Goal: Navigation & Orientation: Find specific page/section

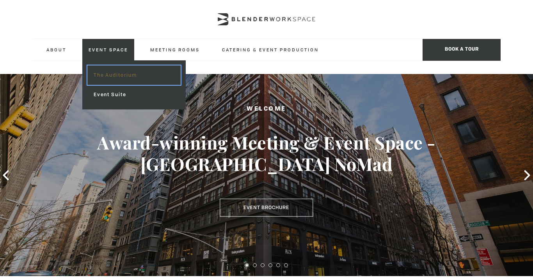
click at [118, 74] on link "The Auditorium" at bounding box center [133, 75] width 93 height 19
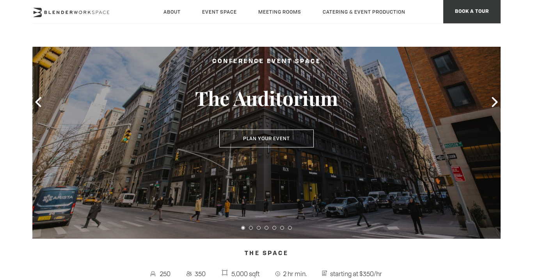
scroll to position [65, 0]
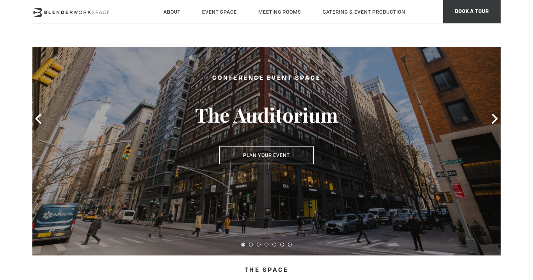
click at [491, 112] on div at bounding box center [266, 119] width 468 height 274
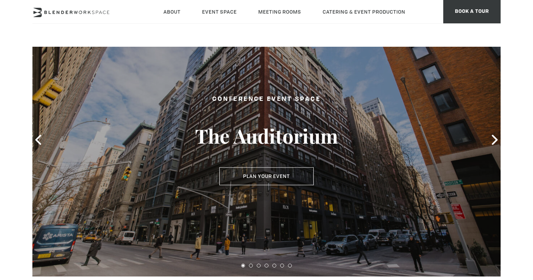
scroll to position [43, 0]
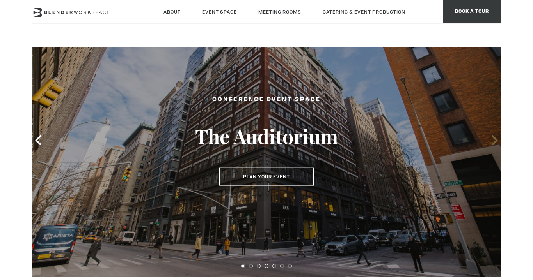
click at [496, 142] on icon at bounding box center [494, 140] width 10 height 10
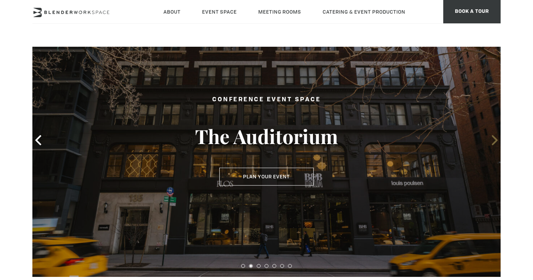
click at [496, 142] on icon at bounding box center [494, 140] width 10 height 10
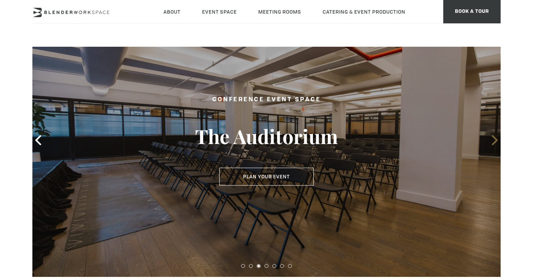
click at [496, 142] on icon at bounding box center [494, 140] width 10 height 10
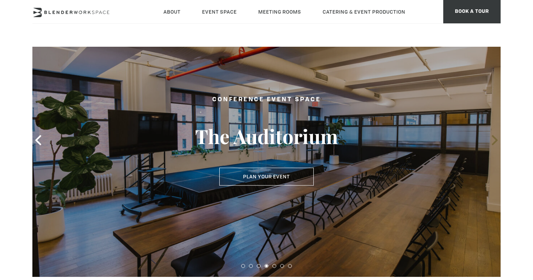
click at [496, 142] on icon at bounding box center [494, 140] width 10 height 10
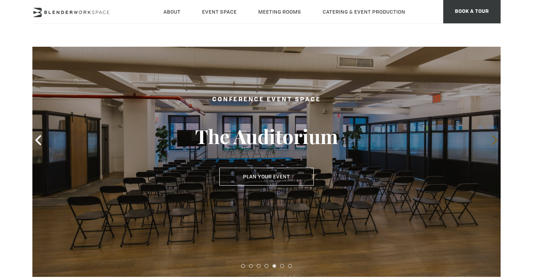
click at [494, 142] on icon at bounding box center [494, 140] width 6 height 10
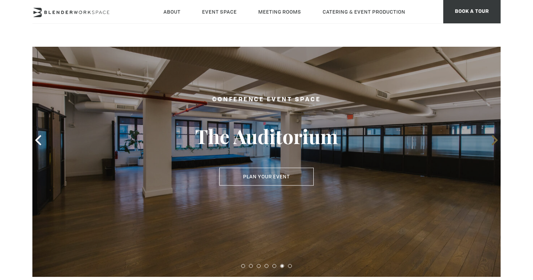
click at [494, 142] on icon at bounding box center [494, 140] width 6 height 10
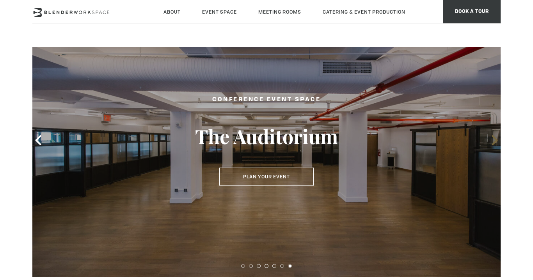
click at [494, 140] on icon at bounding box center [494, 140] width 10 height 10
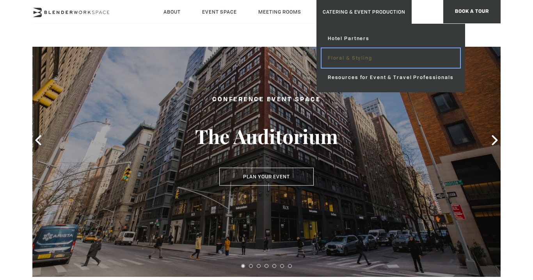
click at [361, 57] on link "Floral & Styling" at bounding box center [390, 57] width 138 height 19
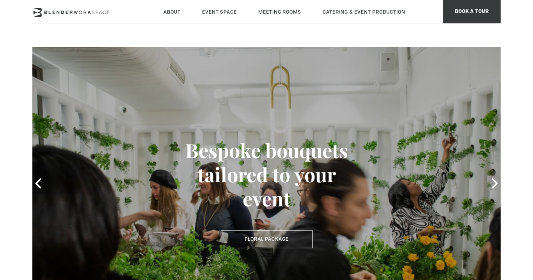
type div "2025-09-26"
click at [352, 75] on div at bounding box center [266, 184] width 468 height 274
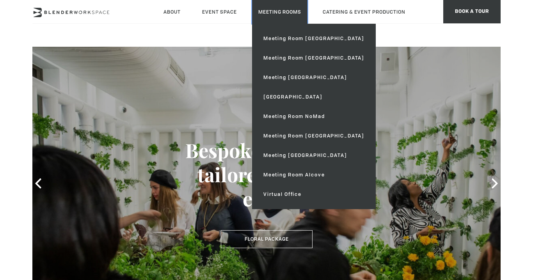
click at [278, 15] on link "Meeting Rooms" at bounding box center [279, 12] width 55 height 24
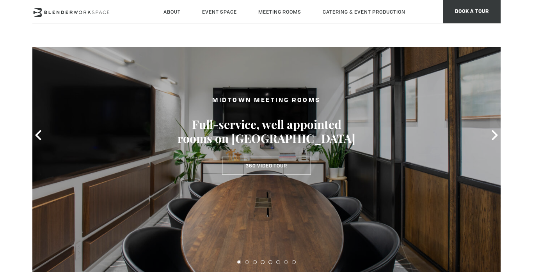
scroll to position [48, 0]
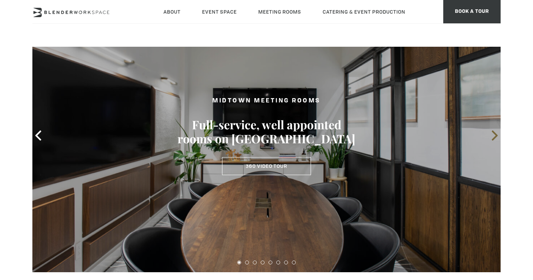
click at [491, 136] on icon at bounding box center [494, 136] width 10 height 10
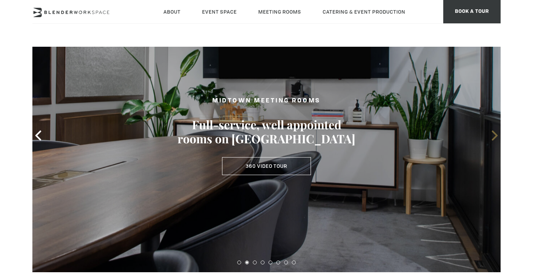
click at [491, 136] on icon at bounding box center [494, 136] width 10 height 10
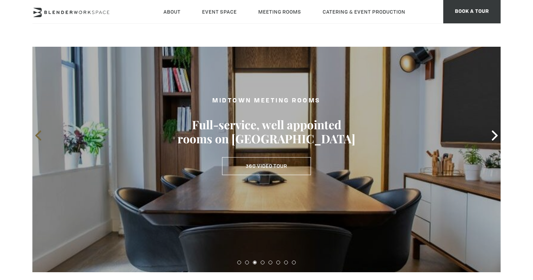
click at [36, 138] on icon at bounding box center [38, 136] width 10 height 10
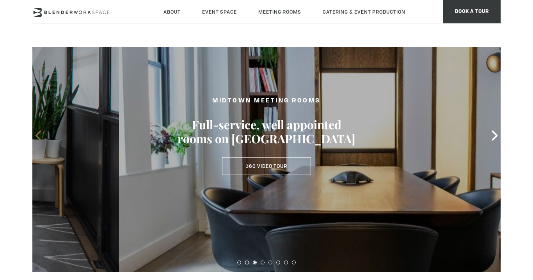
click at [36, 138] on icon at bounding box center [38, 136] width 10 height 10
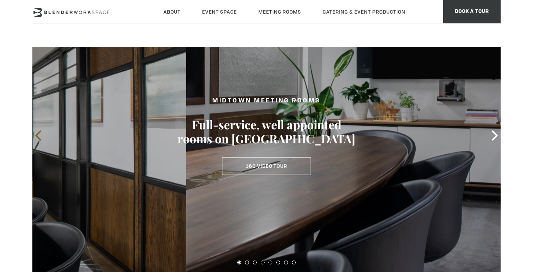
click at [36, 138] on icon at bounding box center [38, 136] width 10 height 10
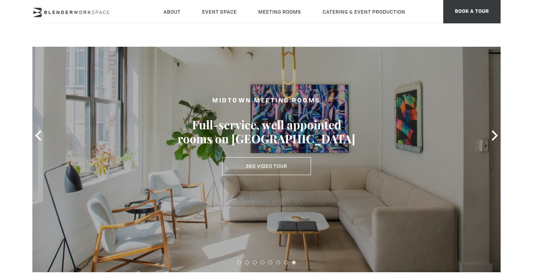
click at [481, 132] on div at bounding box center [266, 136] width 468 height 274
click at [496, 134] on icon at bounding box center [494, 136] width 10 height 10
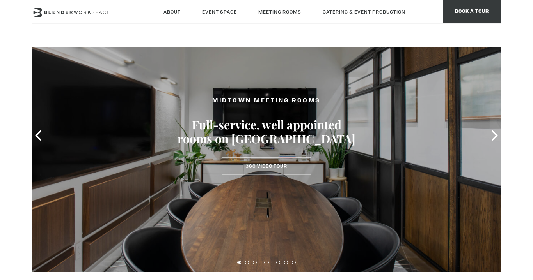
click at [489, 133] on span at bounding box center [495, 136] width 12 height 12
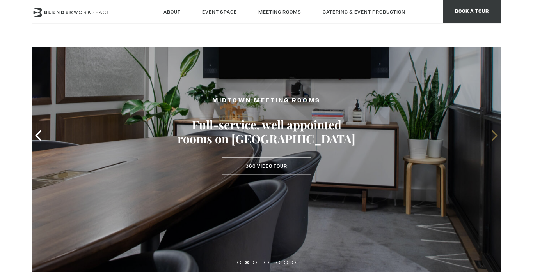
click at [489, 133] on span at bounding box center [495, 136] width 12 height 12
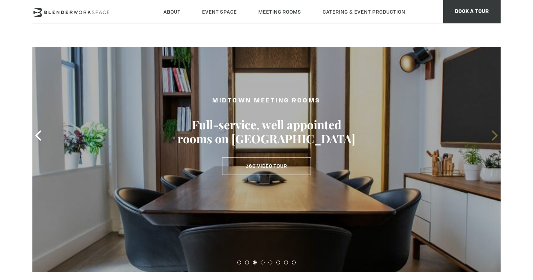
click at [491, 135] on icon at bounding box center [494, 136] width 10 height 10
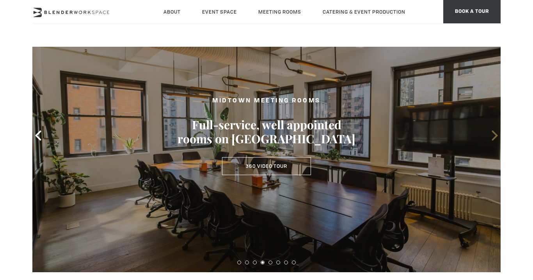
click at [491, 135] on icon at bounding box center [494, 136] width 10 height 10
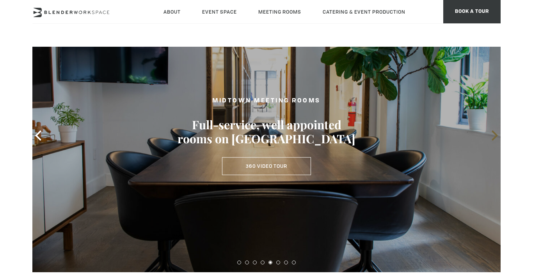
click at [491, 135] on icon at bounding box center [494, 136] width 10 height 10
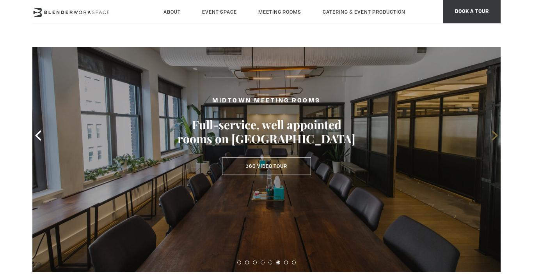
click at [491, 135] on icon at bounding box center [494, 136] width 10 height 10
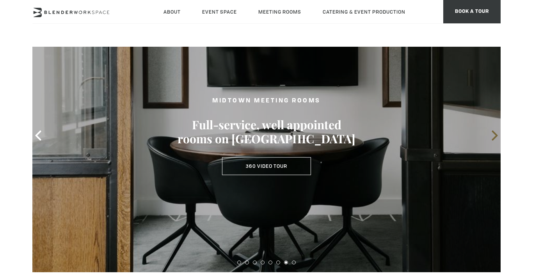
click at [491, 135] on icon at bounding box center [494, 136] width 10 height 10
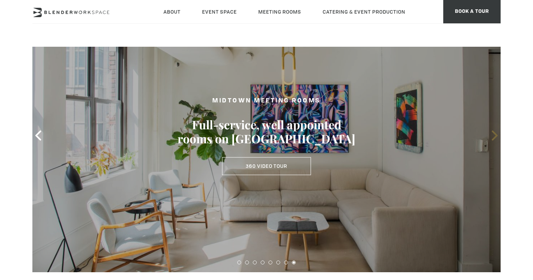
click at [491, 135] on icon at bounding box center [494, 136] width 10 height 10
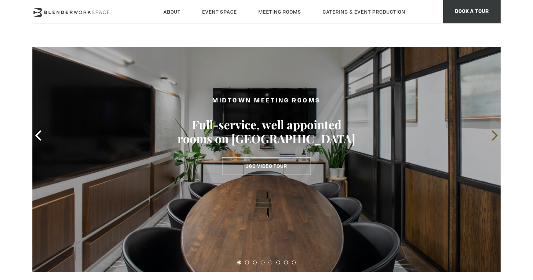
click at [491, 135] on icon at bounding box center [494, 136] width 10 height 10
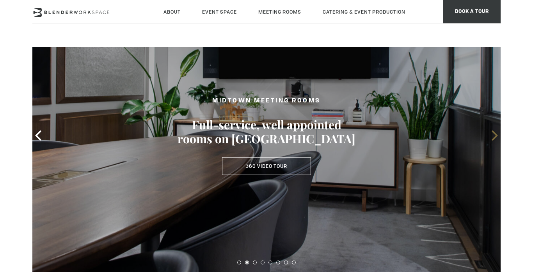
click at [491, 135] on icon at bounding box center [494, 136] width 10 height 10
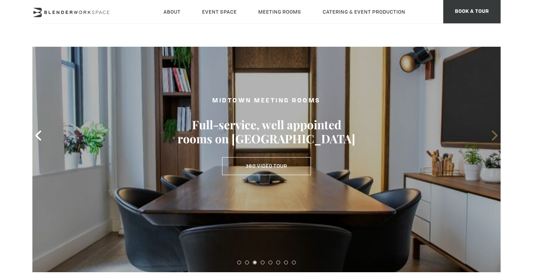
click at [491, 135] on icon at bounding box center [494, 136] width 10 height 10
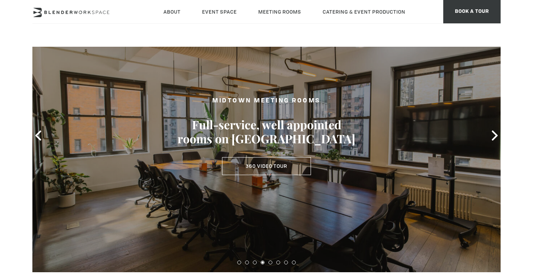
click at [491, 135] on icon at bounding box center [494, 136] width 10 height 10
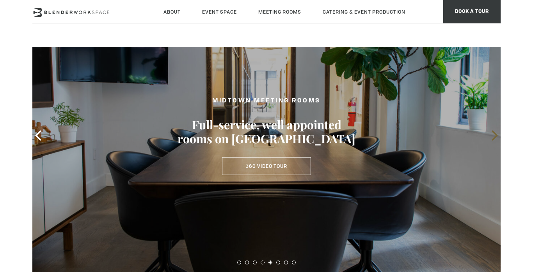
click at [491, 135] on icon at bounding box center [494, 136] width 10 height 10
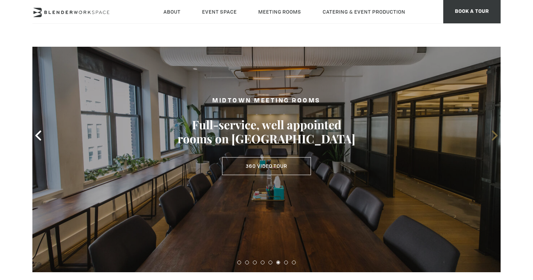
click at [491, 135] on icon at bounding box center [494, 136] width 10 height 10
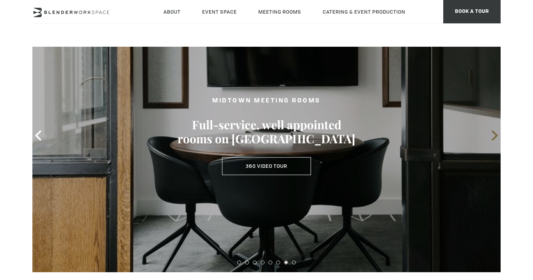
click at [491, 135] on icon at bounding box center [494, 136] width 10 height 10
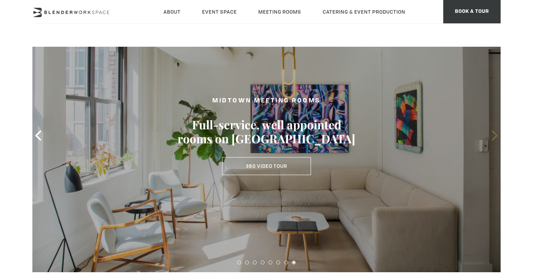
click at [491, 135] on icon at bounding box center [494, 136] width 10 height 10
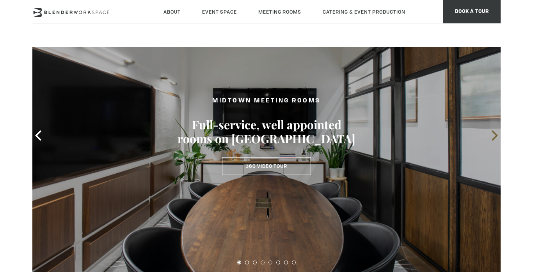
click at [496, 136] on icon at bounding box center [494, 136] width 6 height 10
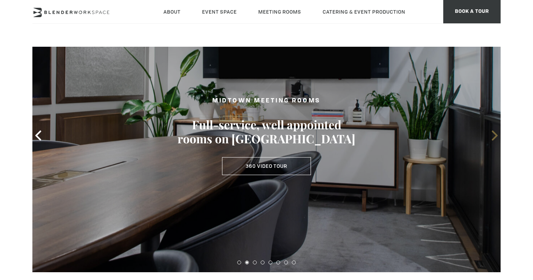
click at [496, 136] on icon at bounding box center [494, 136] width 6 height 10
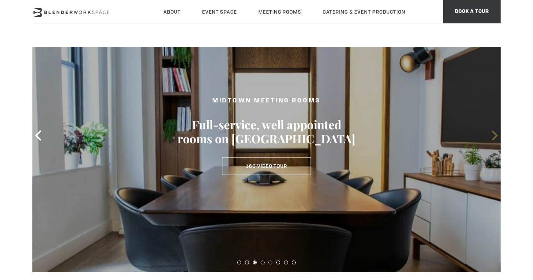
click at [496, 136] on icon at bounding box center [494, 136] width 6 height 10
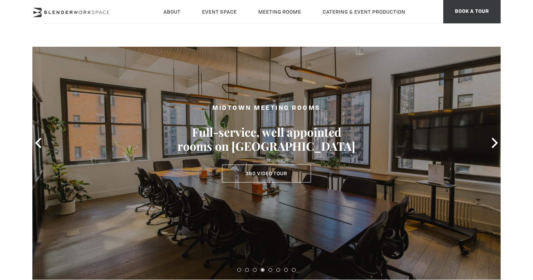
scroll to position [38, 0]
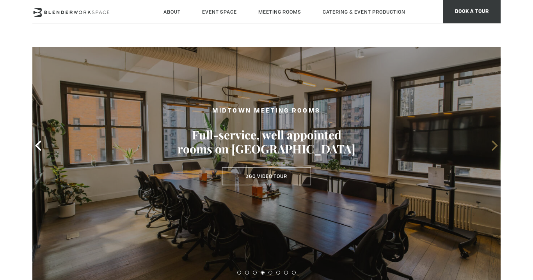
click at [492, 147] on icon at bounding box center [494, 146] width 10 height 10
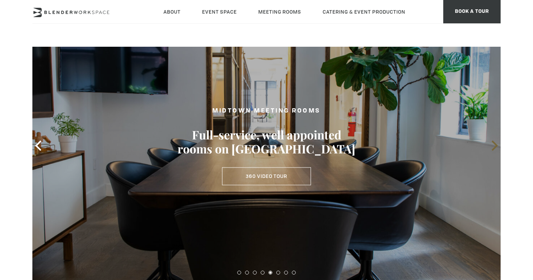
click at [492, 147] on icon at bounding box center [494, 146] width 10 height 10
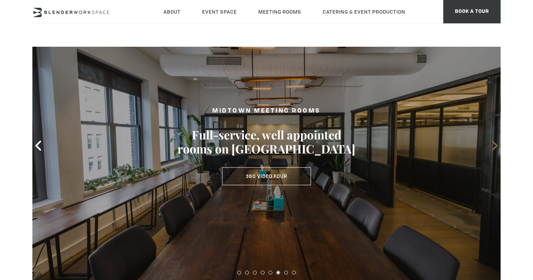
click at [492, 147] on icon at bounding box center [494, 146] width 10 height 10
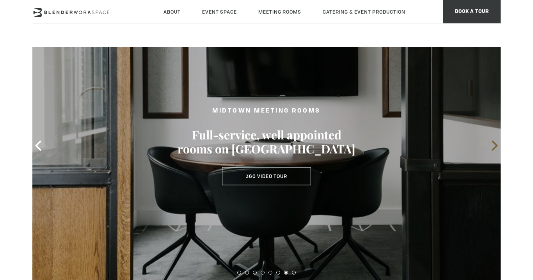
click at [492, 147] on icon at bounding box center [494, 146] width 10 height 10
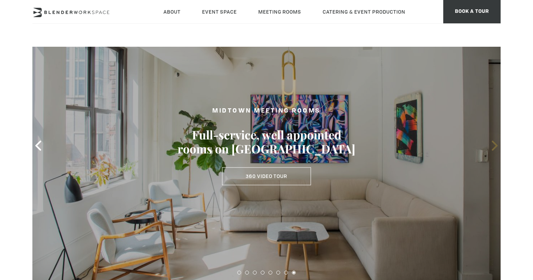
click at [492, 147] on icon at bounding box center [494, 146] width 10 height 10
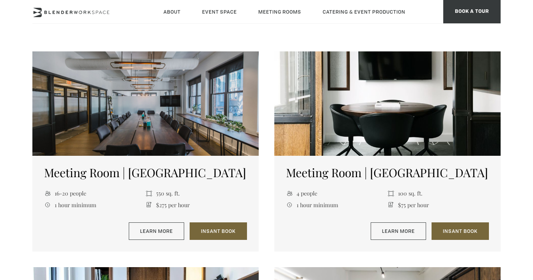
scroll to position [308, 0]
